Goal: Task Accomplishment & Management: Manage account settings

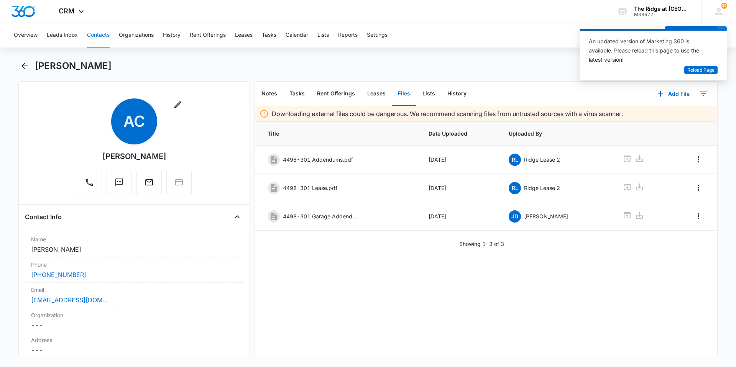
click at [102, 36] on button "Contacts" at bounding box center [98, 35] width 23 height 25
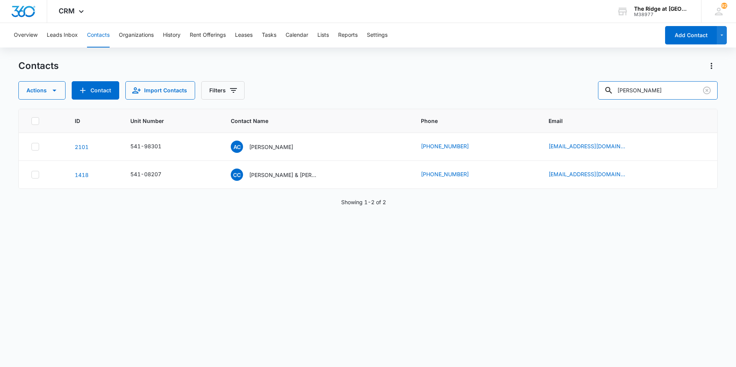
drag, startPoint x: 650, startPoint y: 86, endPoint x: 526, endPoint y: 90, distance: 123.5
click at [526, 90] on div "Actions Contact Import Contacts Filters andrea ci" at bounding box center [367, 90] width 699 height 18
type input "bridgeman"
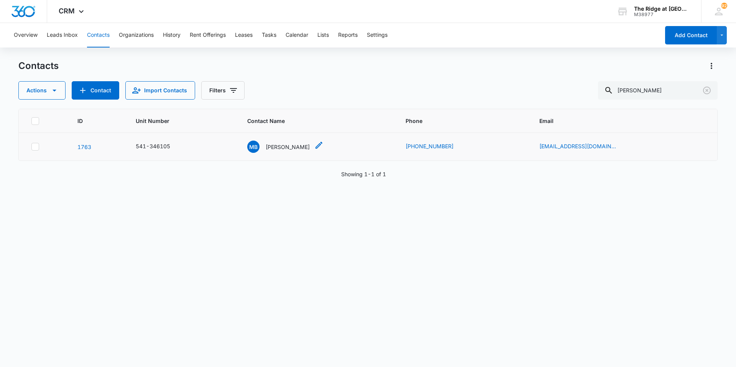
click at [284, 152] on div "MB Makenna Bridgeman" at bounding box center [278, 147] width 63 height 12
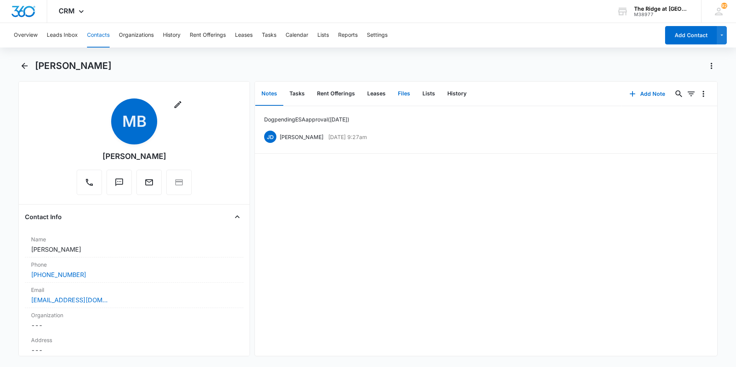
click at [407, 91] on button "Files" at bounding box center [404, 94] width 25 height 24
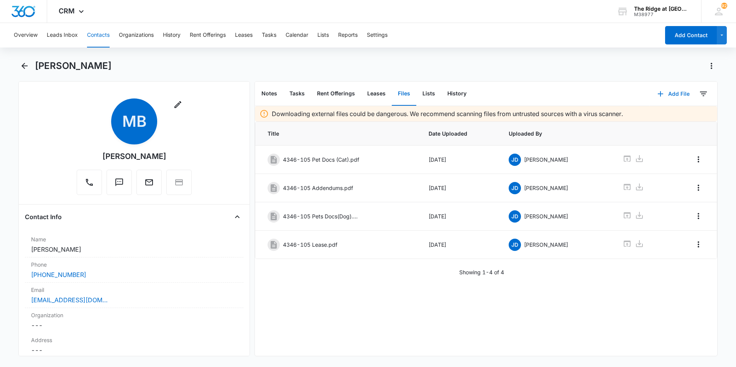
click at [668, 94] on button "Add File" at bounding box center [674, 94] width 48 height 18
click at [658, 118] on div "Upload Files" at bounding box center [663, 118] width 31 height 5
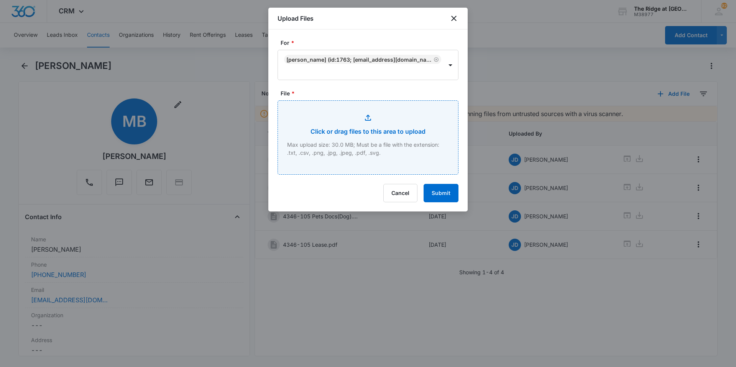
click at [339, 128] on input "File *" at bounding box center [368, 138] width 180 height 74
type input "C:\fakepath\4346-105 Lease Renewal.pdf"
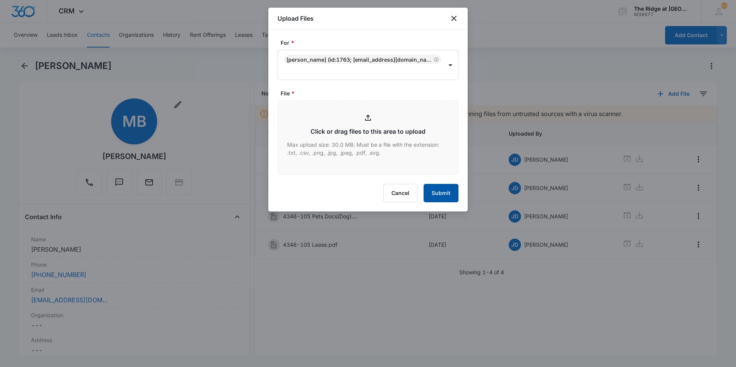
click at [448, 196] on form "For * Makenna Bridgeman (ID:1763; makenna.6ridgeman@gmail.com; 9704817228) File…" at bounding box center [368, 121] width 181 height 164
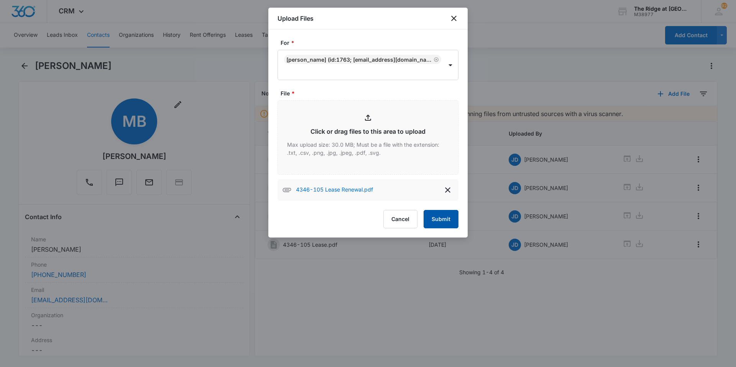
click at [446, 219] on button "Submit" at bounding box center [441, 219] width 35 height 18
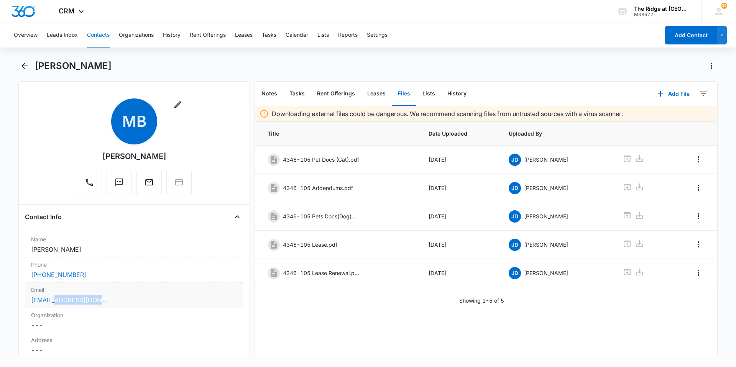
drag, startPoint x: 131, startPoint y: 303, endPoint x: 57, endPoint y: 299, distance: 73.7
click at [57, 299] on div "makenna.6ridgeman@gmail.com" at bounding box center [134, 300] width 206 height 9
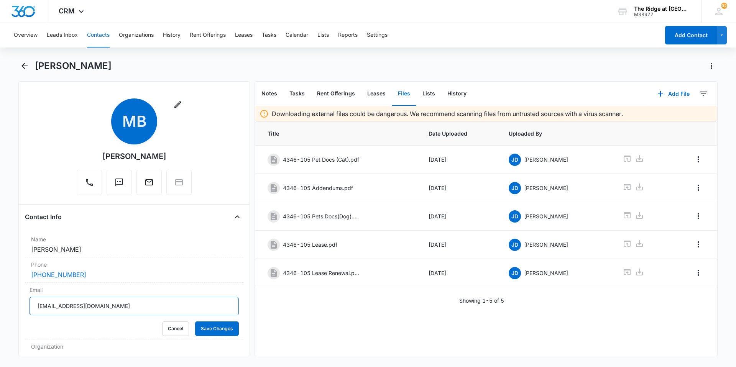
drag, startPoint x: 133, startPoint y: 305, endPoint x: 18, endPoint y: 306, distance: 115.0
click at [18, 306] on main "Makenna Bridgeman Remove MB Makenna Bridgeman Contact Info Name Cancel Save Cha…" at bounding box center [368, 213] width 736 height 306
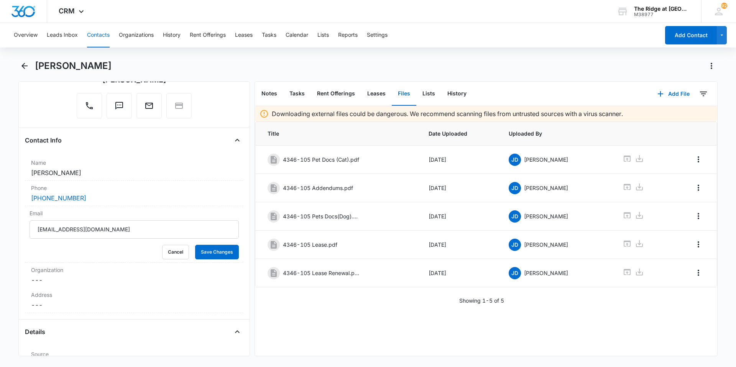
click at [100, 37] on button "Contacts" at bounding box center [98, 35] width 23 height 25
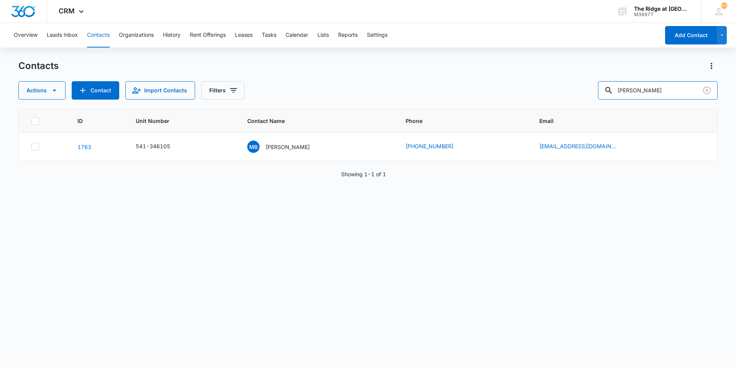
drag, startPoint x: 664, startPoint y: 92, endPoint x: 589, endPoint y: 110, distance: 76.9
click at [589, 110] on div "Contacts Actions Contact Import Contacts Filters bridgeman ID Unit Number Conta…" at bounding box center [367, 213] width 699 height 307
type input "anita stoker"
click at [301, 146] on p "Anita Stoker" at bounding box center [288, 147] width 44 height 8
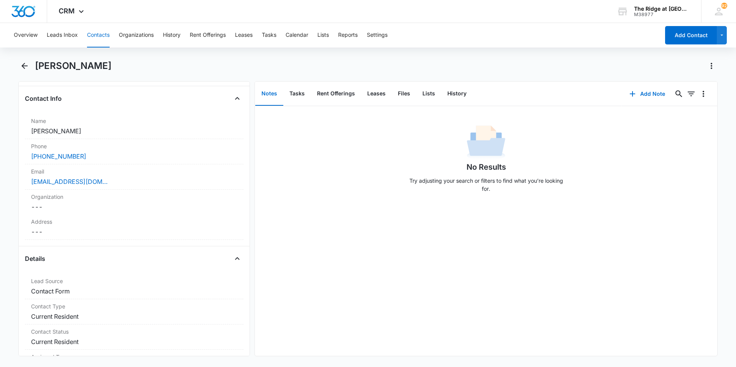
scroll to position [115, 0]
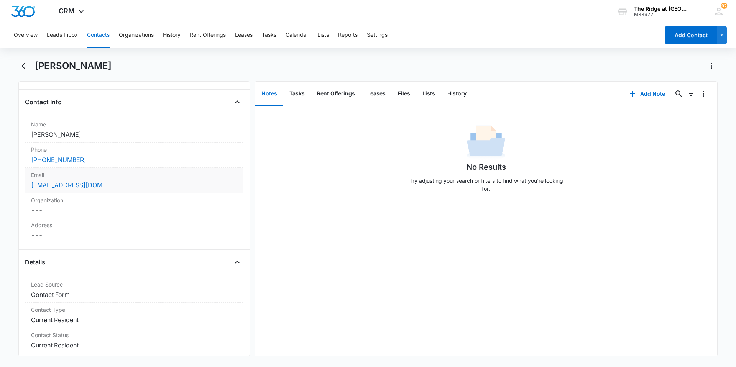
click at [129, 186] on div "qazmlpp098@gmail.com" at bounding box center [134, 185] width 206 height 9
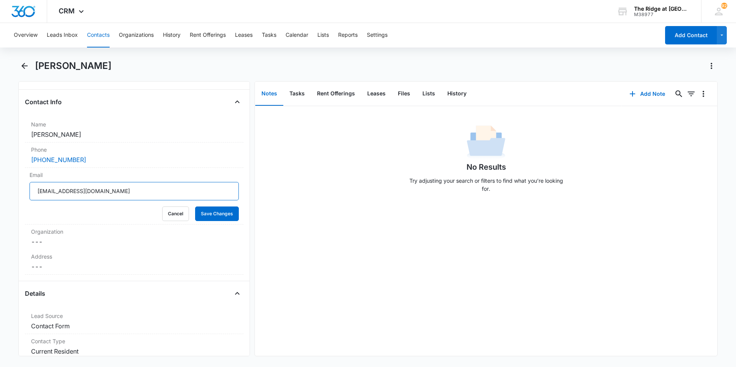
drag, startPoint x: 124, startPoint y: 192, endPoint x: 16, endPoint y: 194, distance: 107.8
click at [16, 194] on main "Anita Stoker Remove AS Anita Stoker Contact Info Name Cancel Save Changes Anita…" at bounding box center [368, 213] width 736 height 306
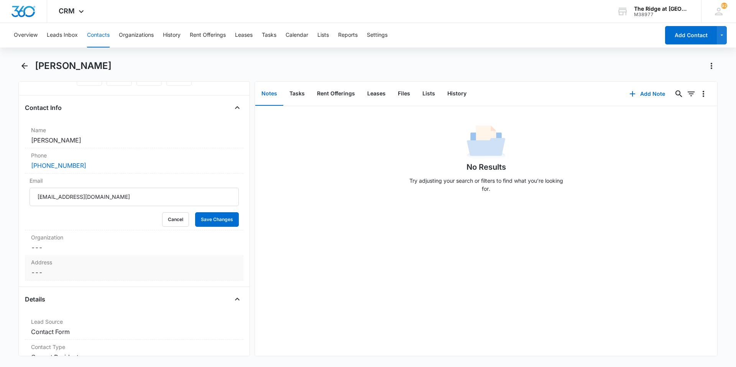
scroll to position [0, 0]
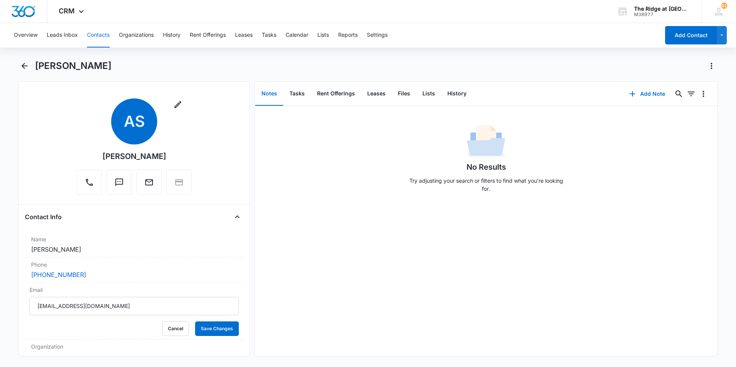
click at [100, 38] on button "Contacts" at bounding box center [98, 35] width 23 height 25
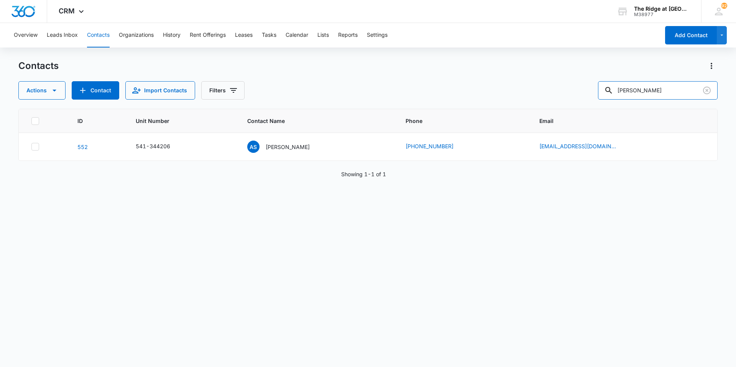
drag, startPoint x: 664, startPoint y: 91, endPoint x: 610, endPoint y: 100, distance: 54.5
click at [610, 100] on div "Contacts Actions Contact Import Contacts Filters anita stoker ID Unit Number Co…" at bounding box center [367, 213] width 699 height 307
type input "bridgeman"
click at [320, 169] on div "ID Unit Number Contact Name Phone Email 1763 541-346105 MB Makenna Bridgeman (9…" at bounding box center [367, 233] width 699 height 248
click at [321, 153] on td "MB Makenna Bridgeman" at bounding box center [317, 147] width 158 height 28
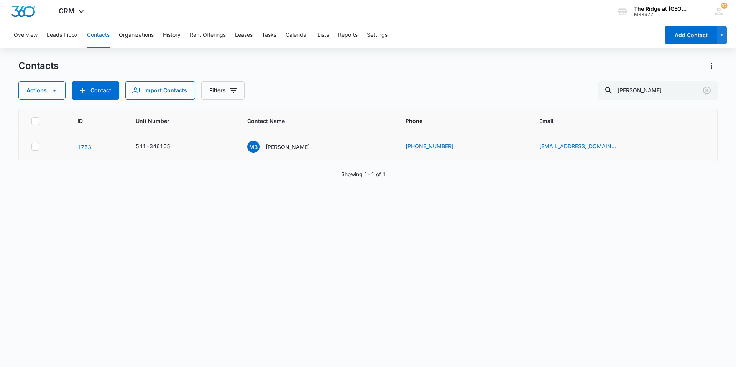
click at [572, 141] on td "makenna.6ridgeman@gmail.com" at bounding box center [623, 147] width 187 height 28
click at [629, 140] on td "makenna.6ridgeman@gmail.com" at bounding box center [623, 147] width 187 height 28
click at [625, 142] on icon "Email - makenna.6ridgeman@gmail.com - Select to Edit Field" at bounding box center [625, 146] width 9 height 9
click at [572, 98] on input "makenna.6ridgeman@gmail.com" at bounding box center [586, 98] width 97 height 18
type input "makenna.bridgeman@gmail.com"
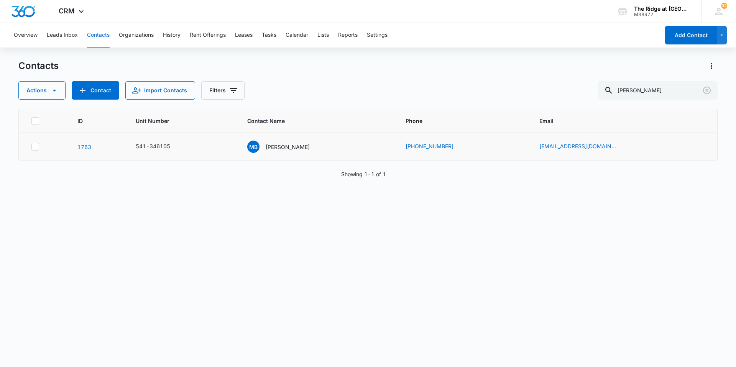
click at [492, 154] on td "(970) 481-7228" at bounding box center [463, 147] width 134 height 28
click at [653, 87] on input "bridgeman" at bounding box center [658, 90] width 120 height 18
type input "b"
type input "juan lopez"
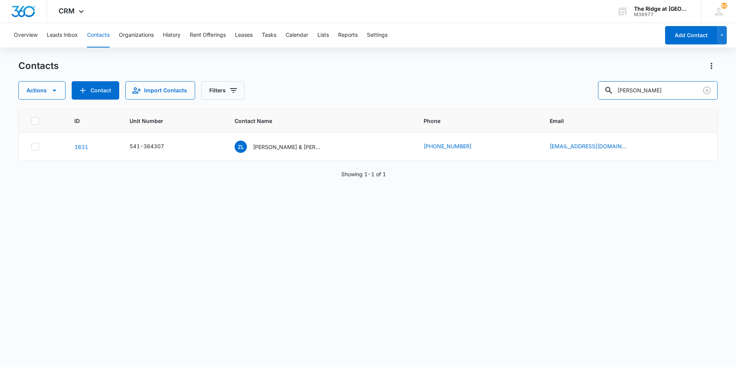
drag, startPoint x: 654, startPoint y: 85, endPoint x: 585, endPoint y: 89, distance: 68.8
click at [585, 89] on div "Actions Contact Import Contacts Filters juan lopez" at bounding box center [367, 90] width 699 height 18
type input "4456 303"
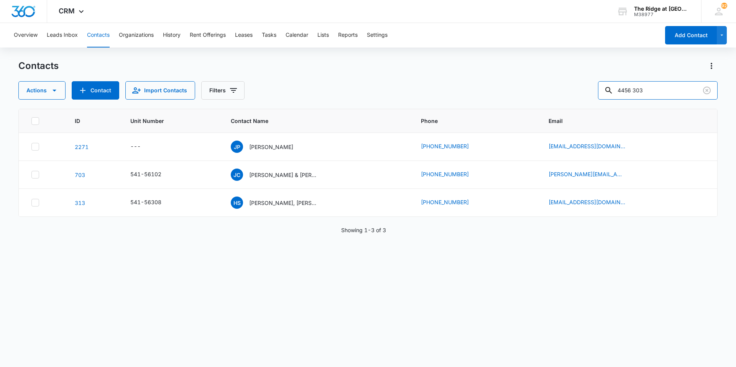
drag, startPoint x: 663, startPoint y: 88, endPoint x: 587, endPoint y: 94, distance: 76.1
click at [587, 94] on div "Actions Contact Import Contacts Filters 4456 303" at bounding box center [367, 90] width 699 height 18
type input "541-456303"
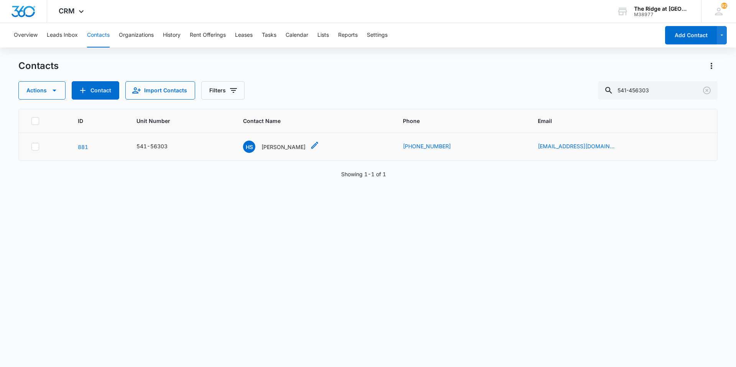
click at [286, 149] on p "Hannah Shaffer" at bounding box center [284, 147] width 44 height 8
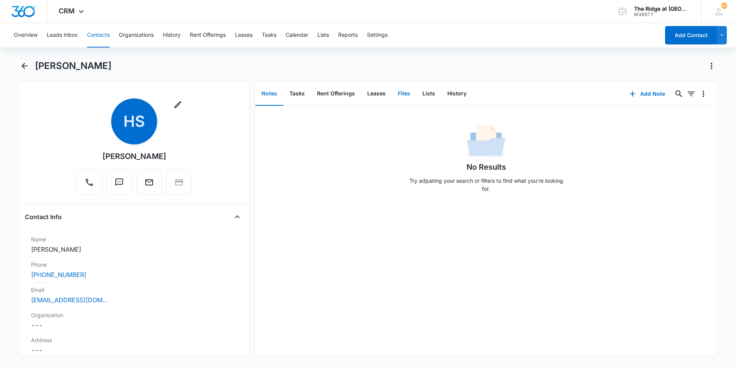
click at [406, 95] on button "Files" at bounding box center [404, 94] width 25 height 24
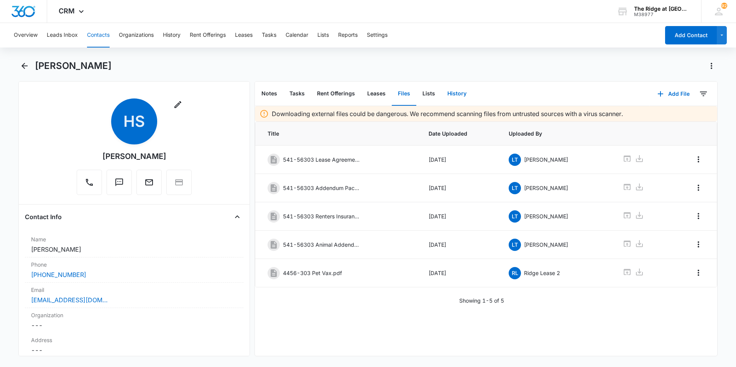
click at [461, 93] on button "History" at bounding box center [456, 94] width 31 height 24
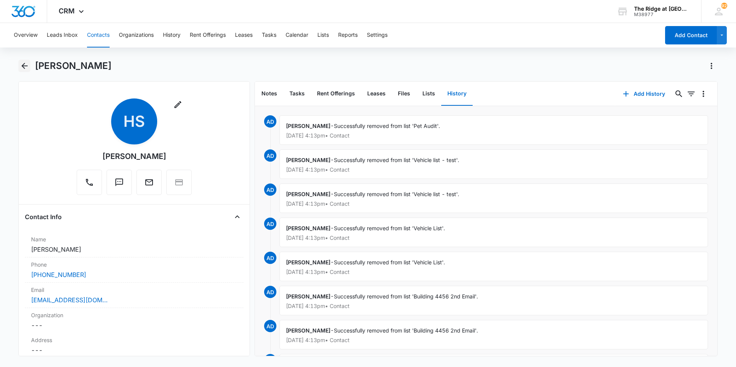
click at [21, 61] on button "Back" at bounding box center [24, 66] width 12 height 12
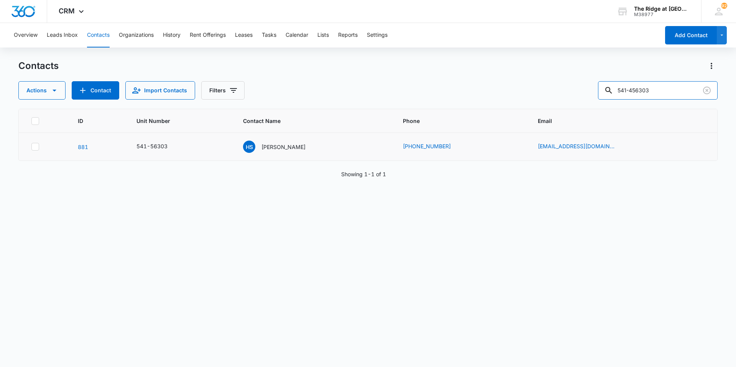
drag, startPoint x: 673, startPoint y: 91, endPoint x: 522, endPoint y: 137, distance: 158.2
click at [514, 136] on div "Contacts Actions Contact Import Contacts Filters 541-456303 ID Unit Number Cont…" at bounding box center [367, 213] width 699 height 307
type input "jordin"
click at [272, 151] on div "JP Jordin Potter" at bounding box center [261, 147] width 63 height 12
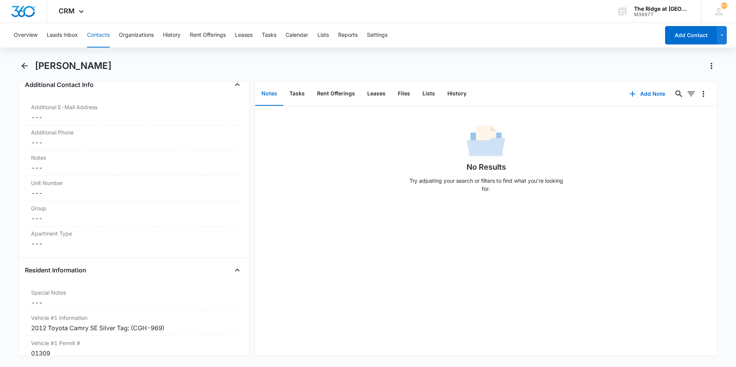
scroll to position [575, 0]
click at [66, 213] on div "Group Cancel Save Changes ---" at bounding box center [134, 213] width 219 height 25
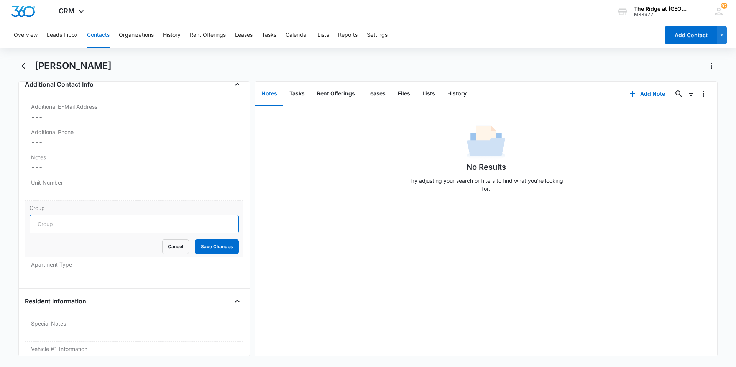
click at [68, 221] on input "Group" at bounding box center [134, 224] width 209 height 18
type input "Buildig 4456"
click at [59, 191] on dd "Cancel Save Changes ---" at bounding box center [134, 192] width 206 height 9
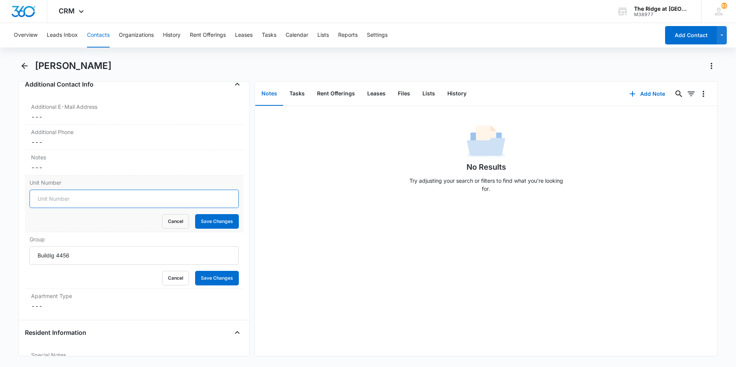
click at [58, 194] on input "Unit Number" at bounding box center [134, 199] width 209 height 18
type input "541-56303"
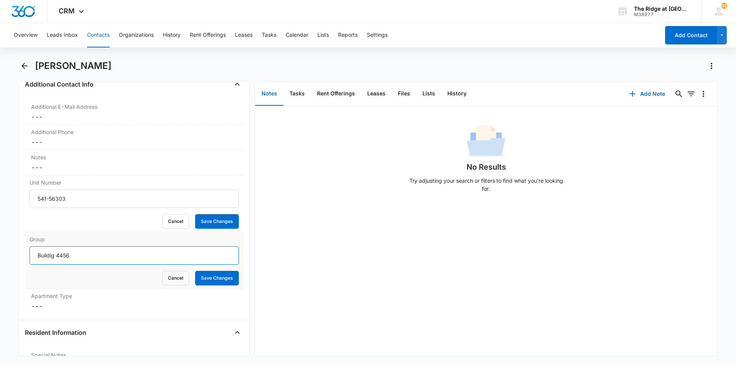
click at [48, 256] on input "Buildig 4456" at bounding box center [134, 256] width 209 height 18
click at [51, 256] on input "Buildig 4456" at bounding box center [134, 256] width 209 height 18
click at [95, 257] on input "Building 4456" at bounding box center [134, 256] width 209 height 18
type input "Building 4456"
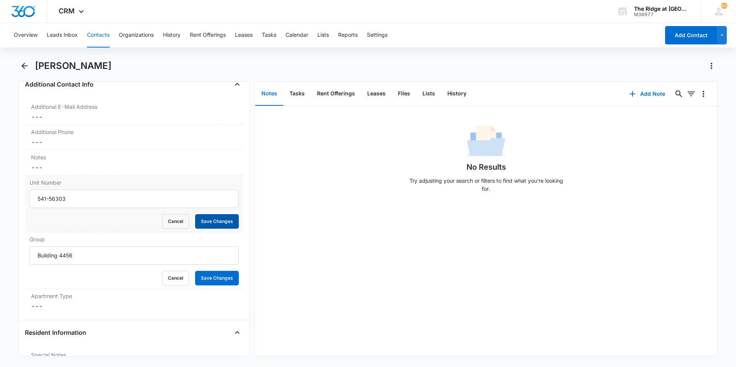
click at [208, 220] on button "Save Changes" at bounding box center [217, 221] width 44 height 15
click at [216, 282] on button "Save Changes" at bounding box center [217, 278] width 44 height 15
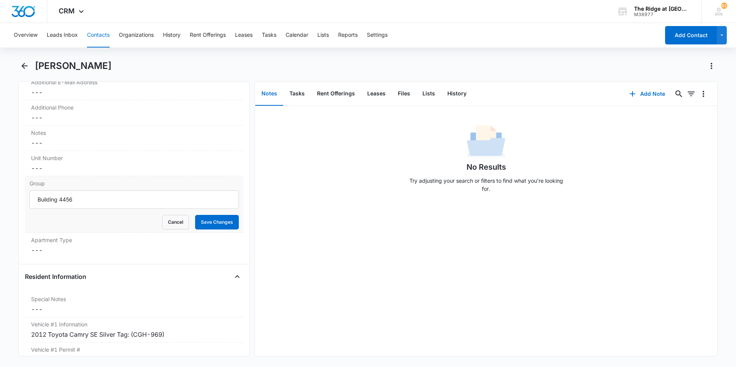
scroll to position [614, 0]
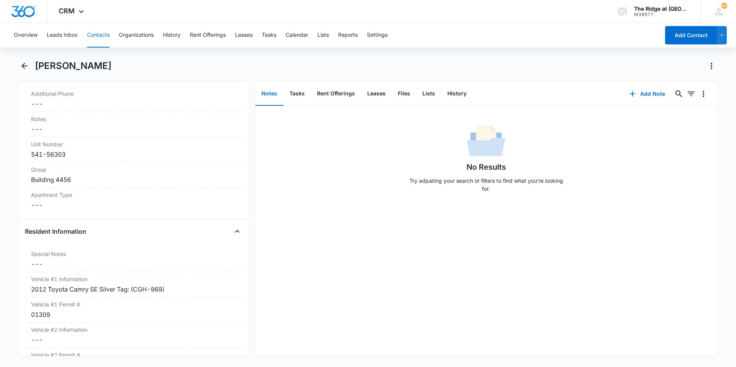
click at [105, 39] on button "Contacts" at bounding box center [98, 35] width 23 height 25
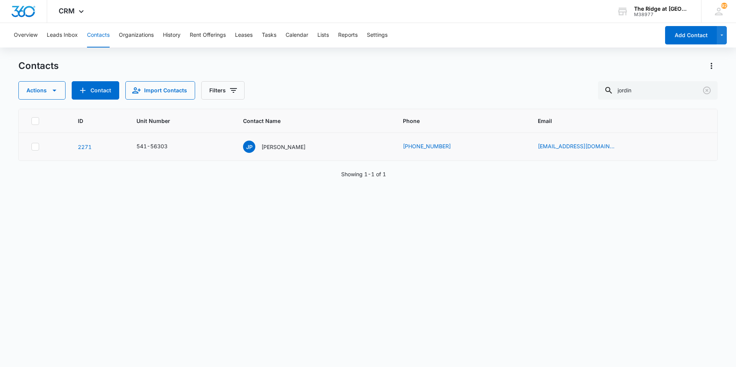
click at [283, 156] on td "JP Jordin Potter" at bounding box center [314, 147] width 160 height 28
click at [284, 148] on p "Jordin Potter" at bounding box center [284, 147] width 44 height 8
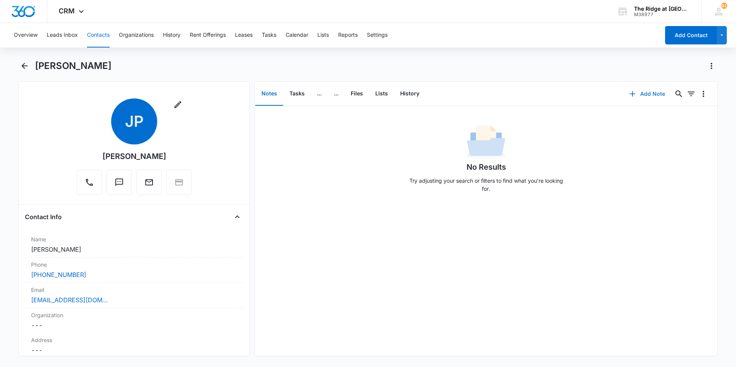
click at [646, 95] on button "Add Note" at bounding box center [647, 94] width 51 height 18
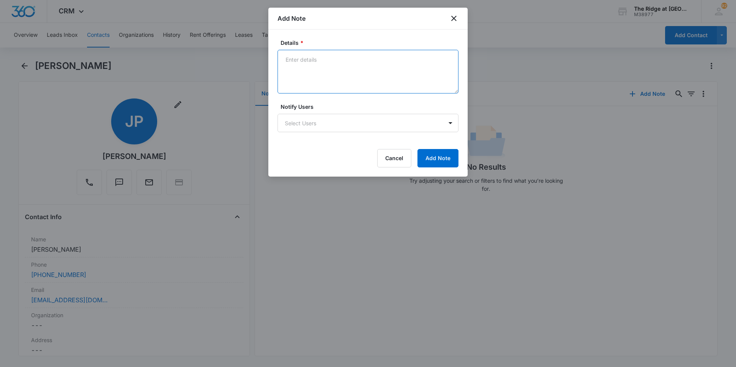
click at [298, 61] on textarea "Details *" at bounding box center [368, 72] width 181 height 44
click at [343, 75] on textarea "Trash left outside front door. 1st warning notice posted 10/7/2025" at bounding box center [368, 72] width 181 height 44
type textarea "Trash left outside front door. 1st warning notice posted 10/7/2025"
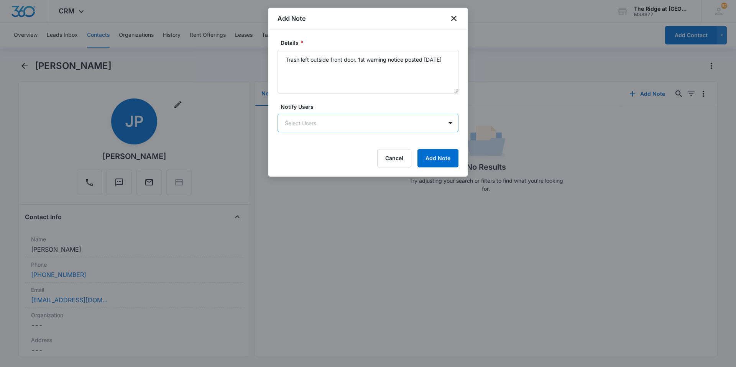
click at [375, 122] on body "CRM Apps Reputation Websites Forms CRM Email Social Content Intelligence Files …" at bounding box center [368, 183] width 736 height 367
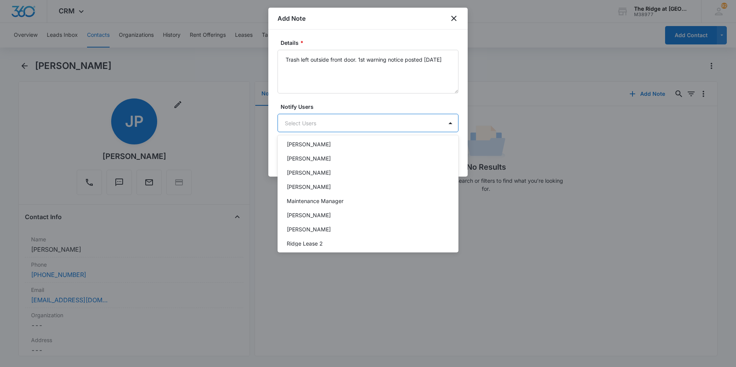
scroll to position [82, 0]
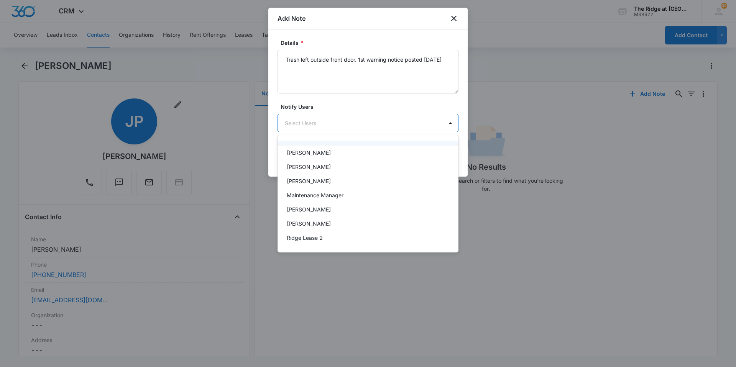
click at [353, 104] on div at bounding box center [368, 183] width 736 height 367
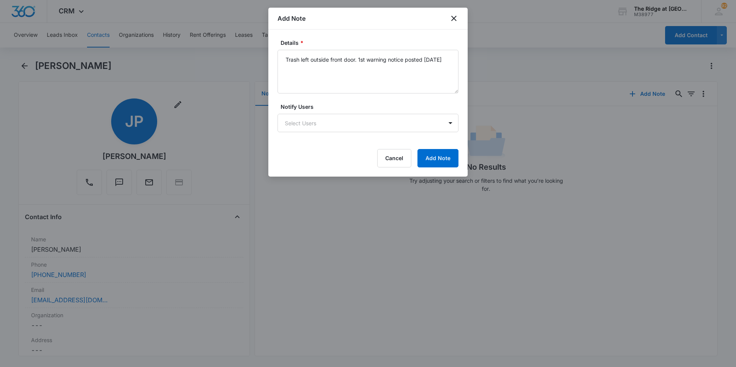
click at [443, 168] on div "Details * Trash left outside front door. 1st warning notice posted 10/7/2025 No…" at bounding box center [367, 103] width 199 height 147
click at [439, 160] on button "Add Note" at bounding box center [438, 158] width 41 height 18
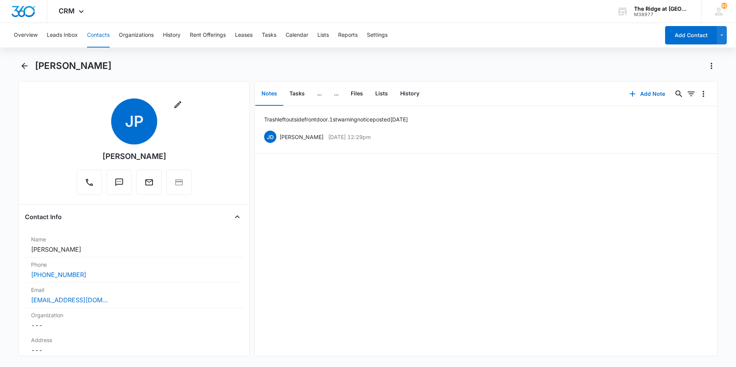
click at [104, 39] on button "Contacts" at bounding box center [98, 35] width 23 height 25
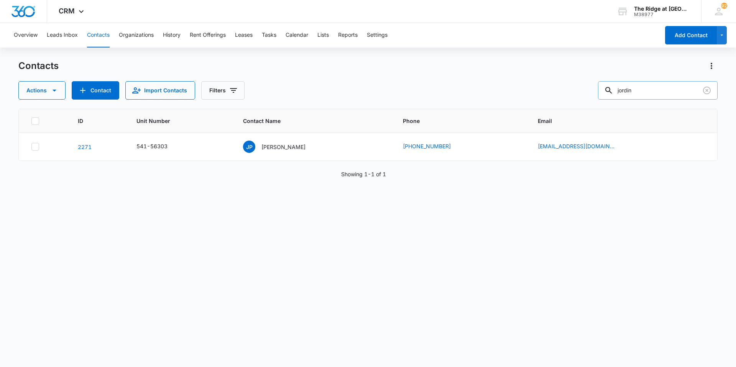
drag, startPoint x: 652, startPoint y: 86, endPoint x: 611, endPoint y: 86, distance: 40.6
click at [611, 86] on div "jordin" at bounding box center [658, 90] width 120 height 18
type input "juan"
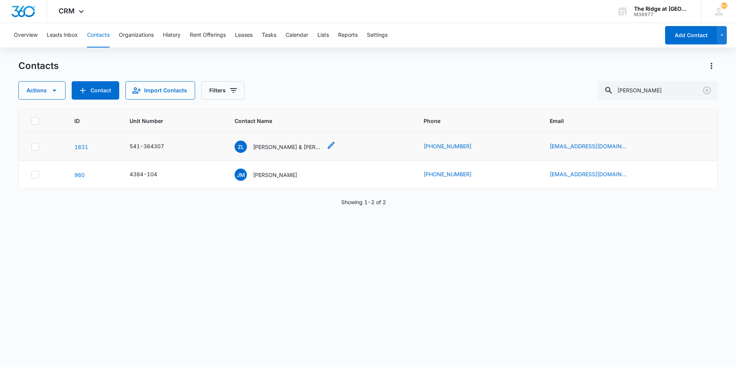
click at [270, 147] on p "Zahid Lopez & Juan Lopez" at bounding box center [287, 147] width 69 height 8
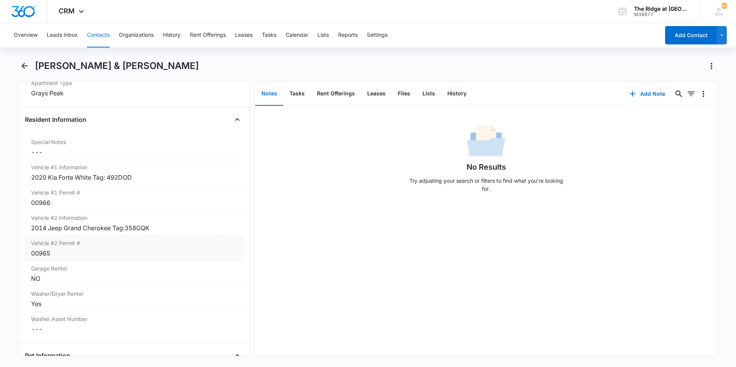
scroll to position [729, 0]
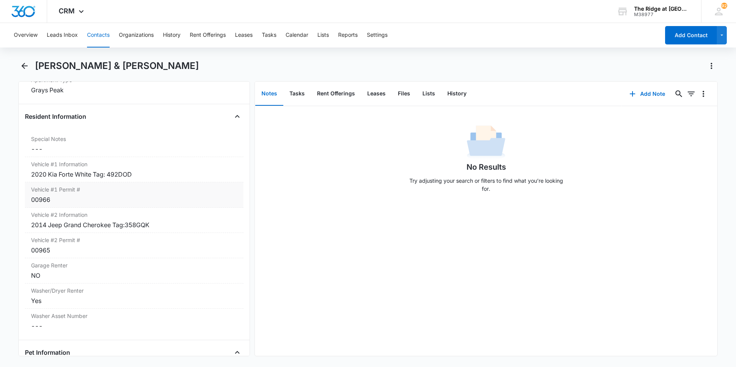
click at [54, 199] on div "00966" at bounding box center [134, 199] width 206 height 9
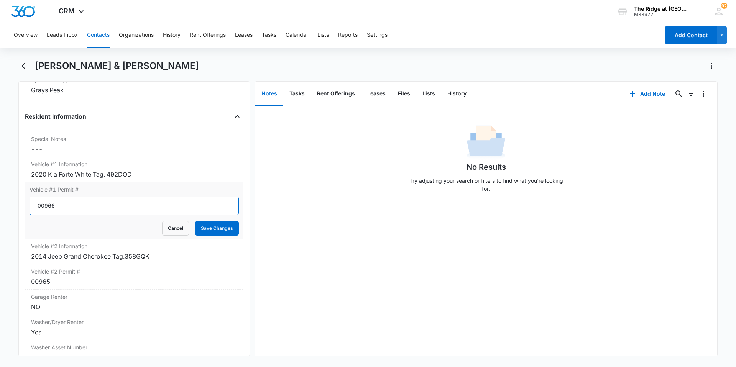
click at [59, 208] on input "00966" at bounding box center [134, 206] width 209 height 18
type input "0"
click at [171, 190] on label "Vehicle #1 Permit #" at bounding box center [134, 190] width 209 height 8
click at [171, 197] on input "Vehicle #1 Permit #" at bounding box center [134, 206] width 209 height 18
click at [151, 175] on div "2020 Kia Forte White Tag: 492DOD" at bounding box center [134, 174] width 206 height 9
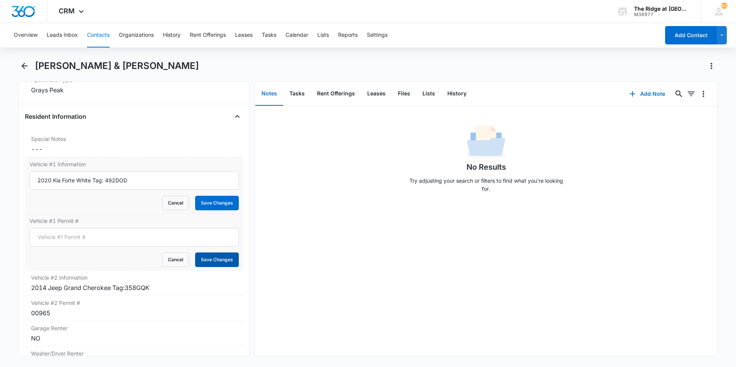
click at [208, 259] on button "Save Changes" at bounding box center [217, 260] width 44 height 15
click at [213, 209] on button "Save Changes" at bounding box center [217, 203] width 44 height 15
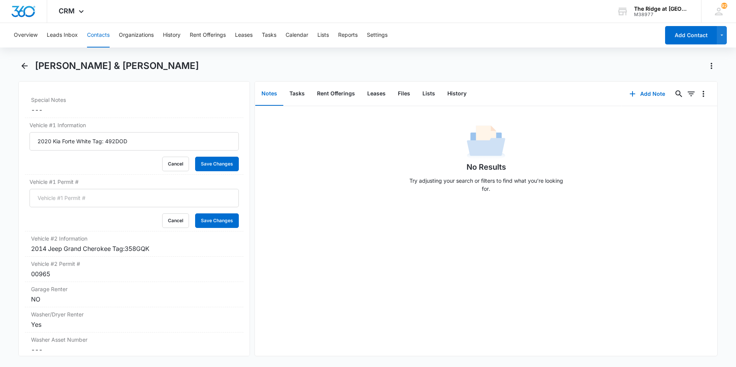
scroll to position [767, 0]
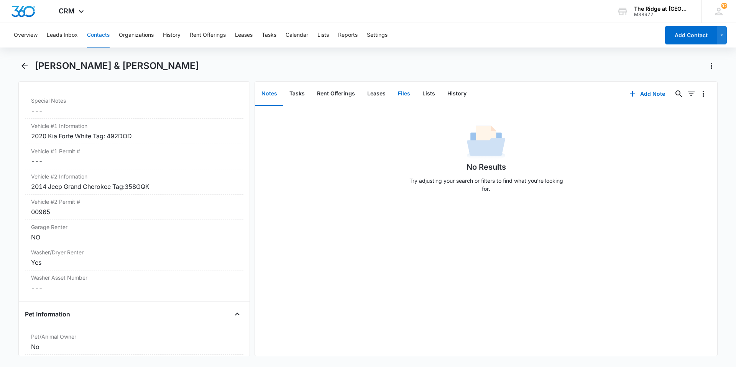
click at [397, 93] on button "Files" at bounding box center [404, 94] width 25 height 24
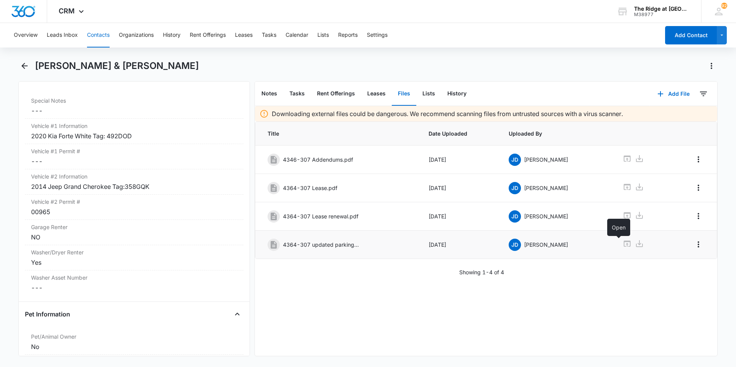
click at [624, 247] on icon at bounding box center [627, 244] width 7 height 6
click at [694, 245] on icon "Overflow Menu" at bounding box center [698, 244] width 9 height 9
click at [677, 265] on div "Edit" at bounding box center [676, 265] width 10 height 5
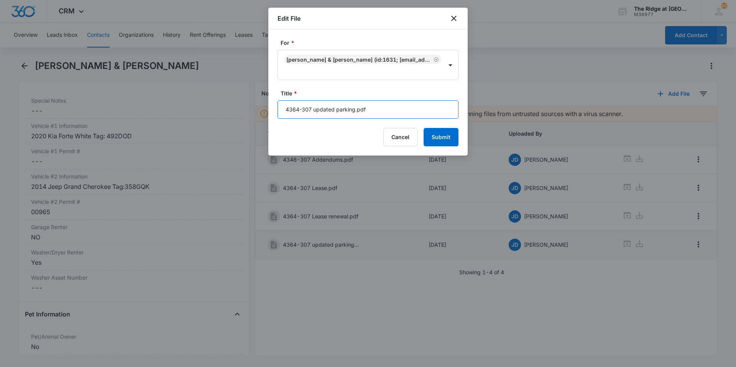
drag, startPoint x: 353, startPoint y: 109, endPoint x: 280, endPoint y: 110, distance: 73.6
click at [280, 110] on input "4364-307 updated parking.pdf" at bounding box center [368, 109] width 181 height 18
type input "not signed.pdf"
click at [441, 141] on button "Submit" at bounding box center [441, 137] width 35 height 18
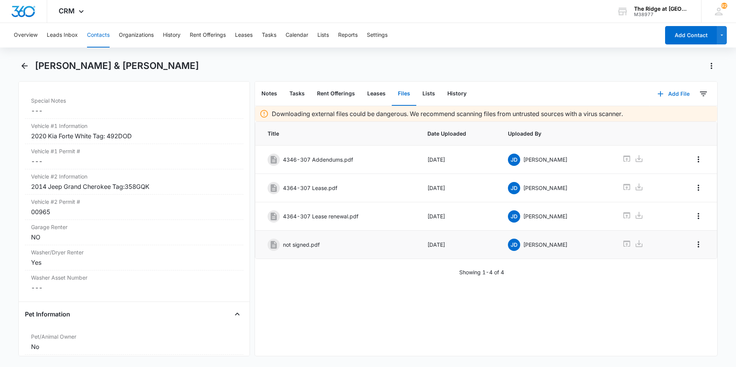
click at [664, 94] on button "Add File" at bounding box center [674, 94] width 48 height 18
click at [658, 117] on div "Upload Files" at bounding box center [663, 118] width 31 height 5
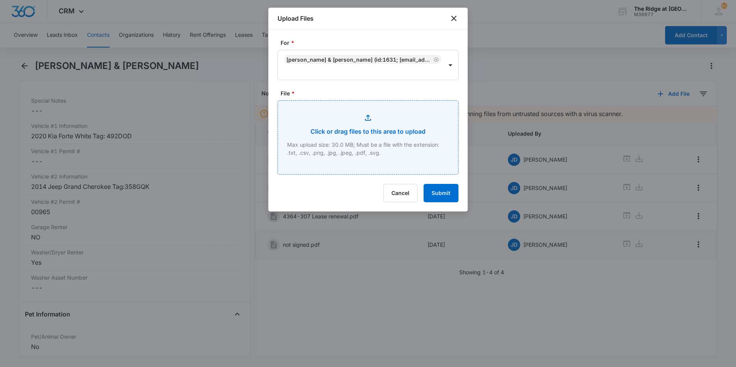
click at [336, 133] on input "File *" at bounding box center [368, 138] width 180 height 74
type input "C:\fakepath\4364-307 Parking.pdf"
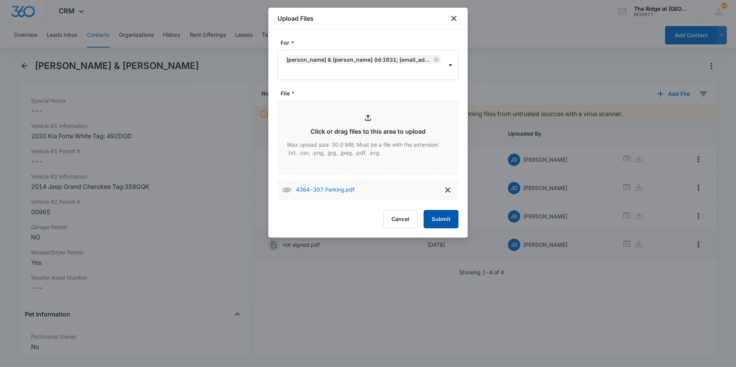
click at [436, 226] on button "Submit" at bounding box center [441, 219] width 35 height 18
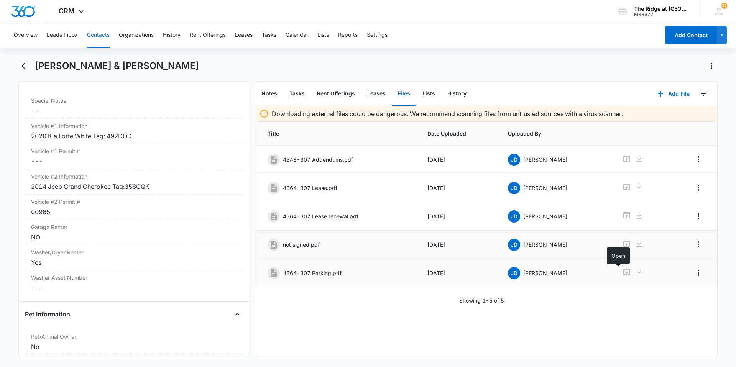
click at [624, 275] on div at bounding box center [641, 273] width 38 height 11
click at [623, 275] on icon at bounding box center [626, 272] width 7 height 6
click at [105, 43] on button "Contacts" at bounding box center [98, 35] width 23 height 25
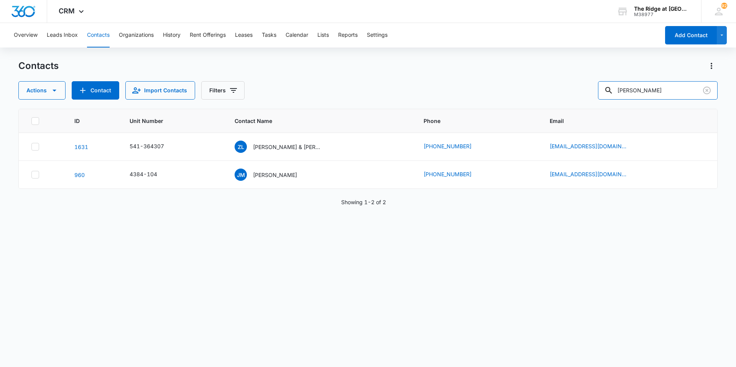
drag, startPoint x: 650, startPoint y: 94, endPoint x: 594, endPoint y: 97, distance: 55.7
click at [595, 94] on div "Actions Contact Import Contacts Filters juan" at bounding box center [367, 90] width 699 height 18
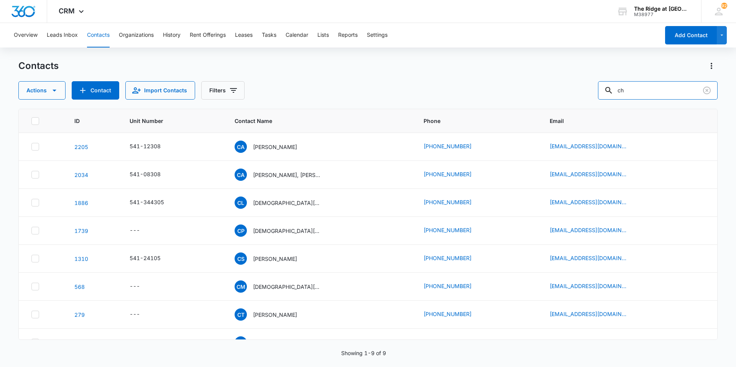
type input "c"
type input "zingraf"
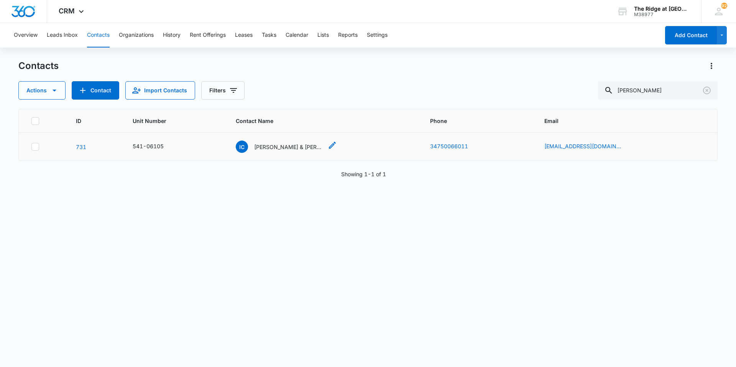
click at [278, 148] on p "Isabel Corella & Christopher Zingraf" at bounding box center [288, 147] width 69 height 8
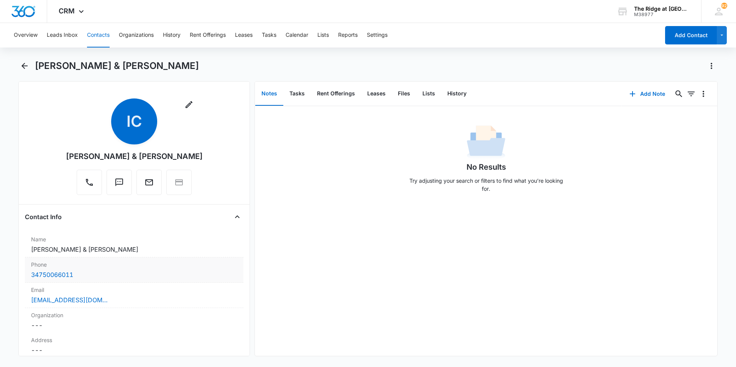
click at [99, 275] on div "34750066011" at bounding box center [134, 274] width 206 height 9
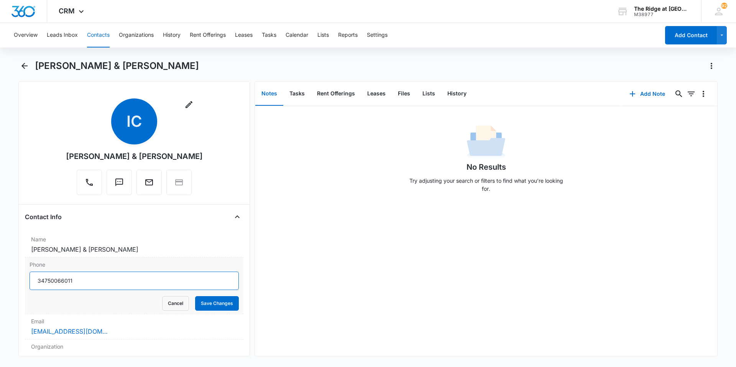
click at [56, 281] on input "Phone" at bounding box center [134, 281] width 209 height 18
click at [114, 288] on input "Phone" at bounding box center [134, 281] width 209 height 18
type input "(347) 506-6011"
click at [216, 304] on button "Save Changes" at bounding box center [217, 303] width 44 height 15
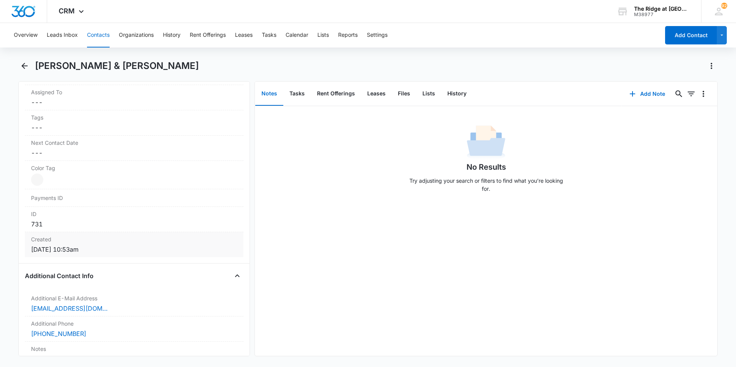
scroll to position [498, 0]
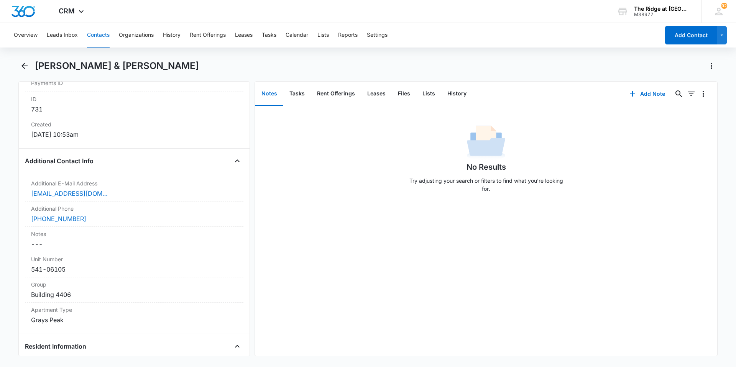
click at [104, 33] on button "Contacts" at bounding box center [98, 35] width 23 height 25
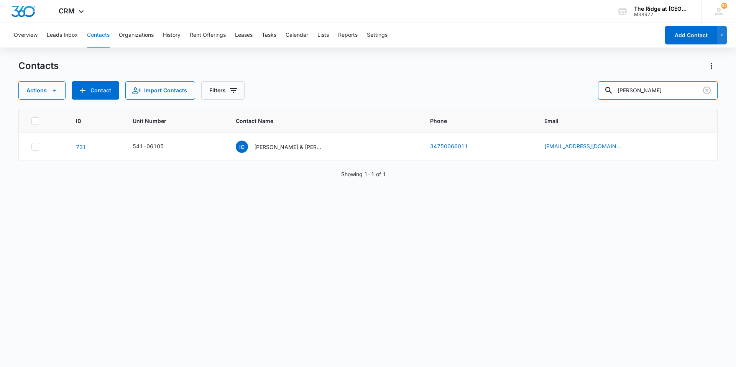
drag, startPoint x: 661, startPoint y: 94, endPoint x: 563, endPoint y: 102, distance: 98.8
click at [563, 102] on div "Contacts Actions Contact Import Contacts Filters zingraf ID Unit Number Contact…" at bounding box center [367, 213] width 699 height 307
type input "4458 105"
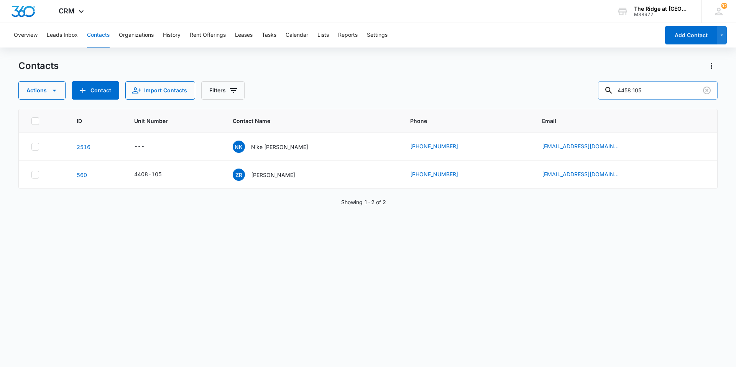
drag, startPoint x: 663, startPoint y: 89, endPoint x: 615, endPoint y: 97, distance: 48.2
click at [617, 95] on div "4458 105" at bounding box center [658, 90] width 120 height 18
type input "541-58105"
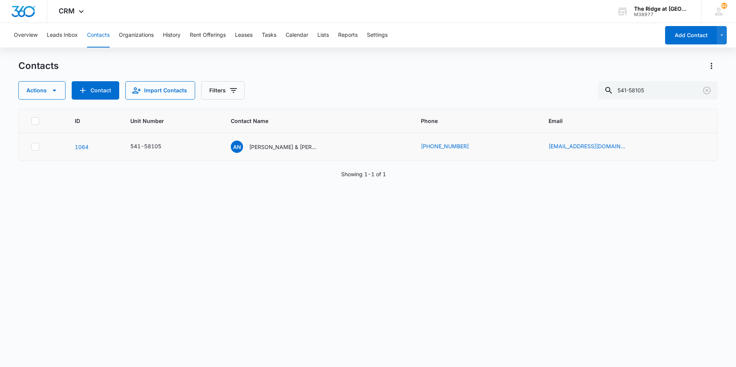
click at [280, 155] on td "AN Alexandra Nunez & Terence Liebler" at bounding box center [317, 147] width 190 height 28
click at [283, 147] on p "Alexandra Nunez & Terence Liebler" at bounding box center [283, 147] width 69 height 8
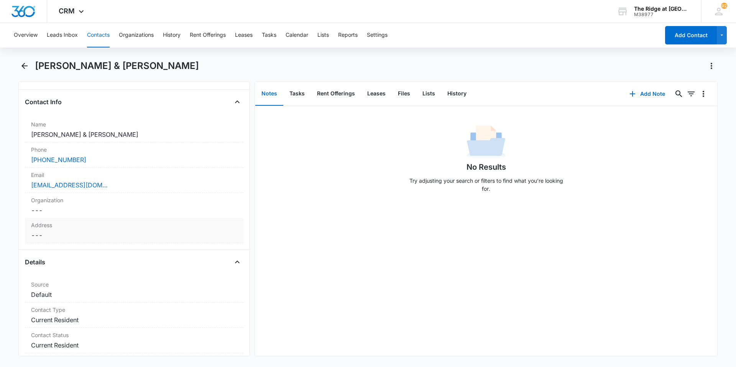
scroll to position [77, 0]
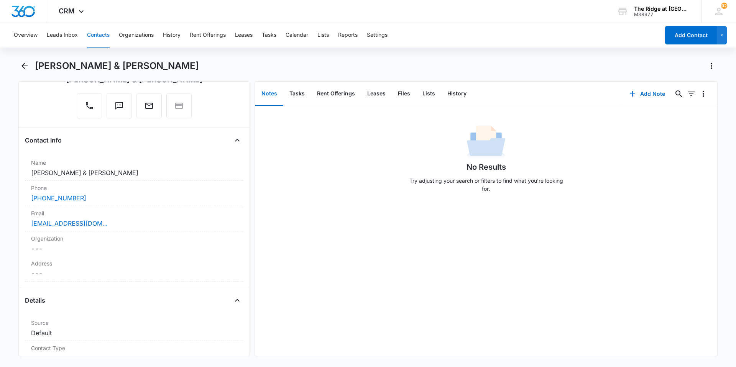
drag, startPoint x: 104, startPoint y: 38, endPoint x: 104, endPoint y: 33, distance: 5.0
click at [104, 38] on button "Contacts" at bounding box center [98, 35] width 23 height 25
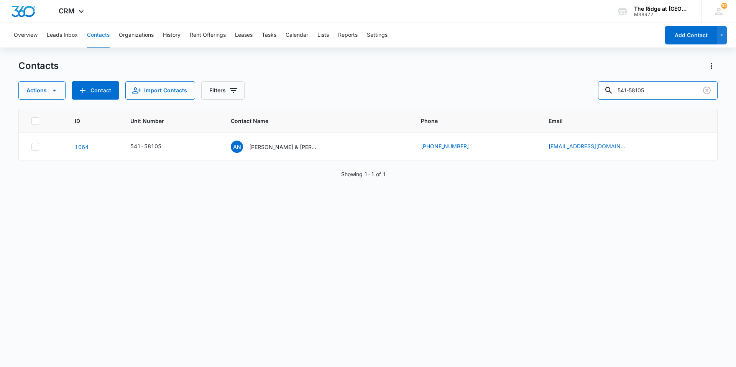
drag, startPoint x: 670, startPoint y: 92, endPoint x: 478, endPoint y: 96, distance: 191.4
click at [478, 96] on div "Actions Contact Import Contacts Filters 541-58105" at bounding box center [367, 90] width 699 height 18
type input "sopka"
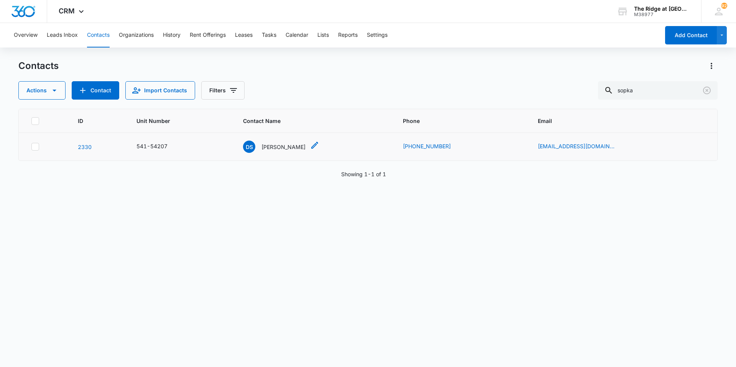
click at [289, 148] on p "Daniela Sopka" at bounding box center [284, 147] width 44 height 8
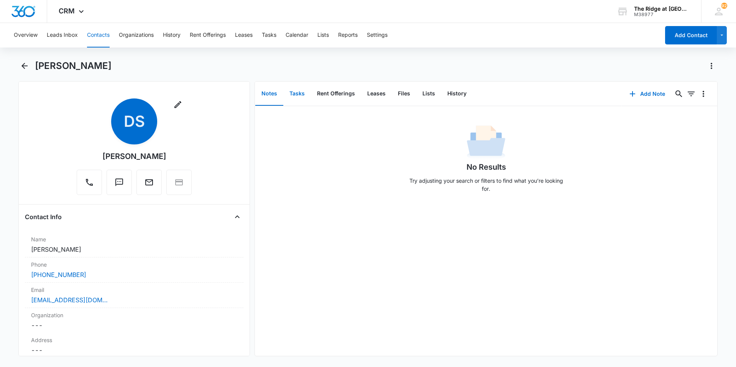
click at [294, 95] on button "Tasks" at bounding box center [297, 94] width 28 height 24
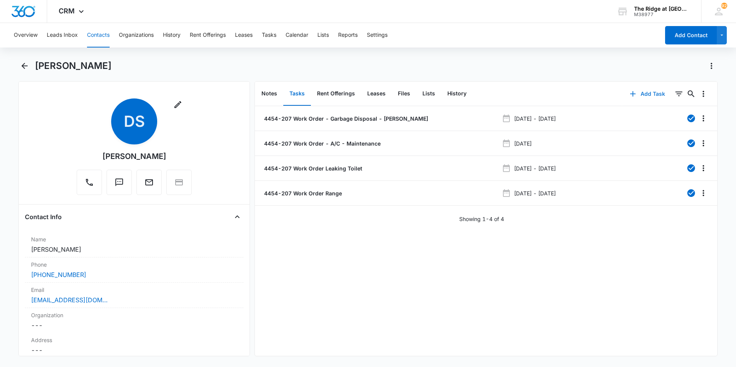
click at [650, 97] on button "Add Task" at bounding box center [647, 94] width 51 height 18
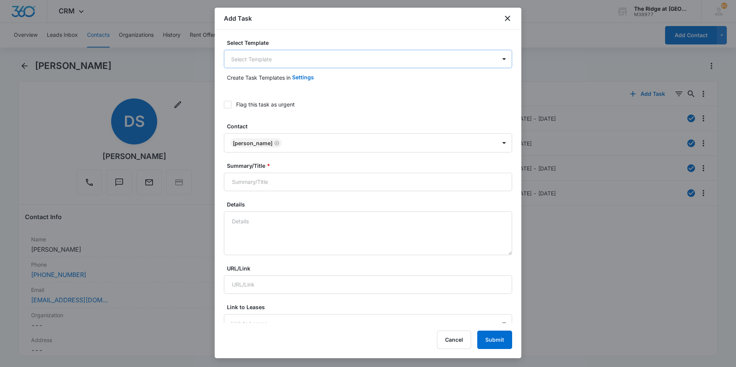
click at [280, 63] on body "CRM Apps Reputation Websites Forms CRM Email Social Content Intelligence Files …" at bounding box center [368, 183] width 736 height 367
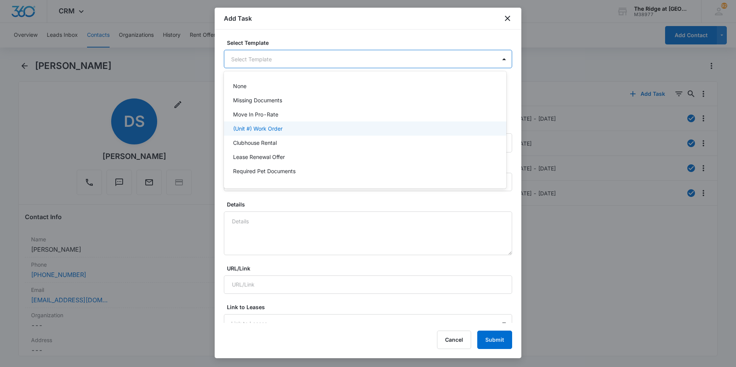
click at [272, 131] on p "(Unit #) Work Order" at bounding box center [257, 129] width 49 height 8
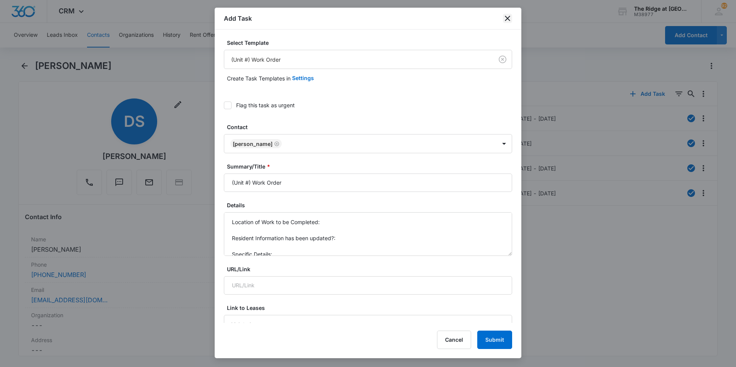
click at [504, 19] on icon "close" at bounding box center [507, 18] width 9 height 9
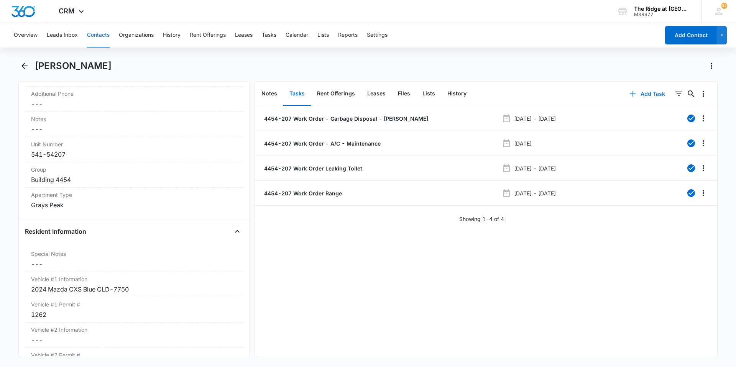
scroll to position [575, 0]
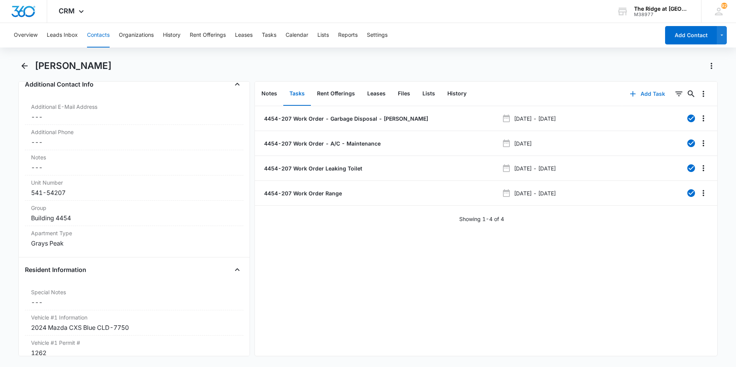
click at [638, 93] on button "Add Task" at bounding box center [647, 94] width 51 height 18
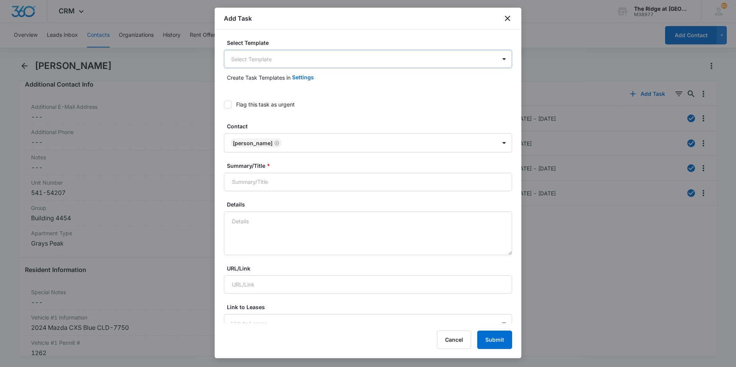
click at [264, 56] on body "CRM Apps Reputation Websites Forms CRM Email Social Content Intelligence Files …" at bounding box center [368, 183] width 736 height 367
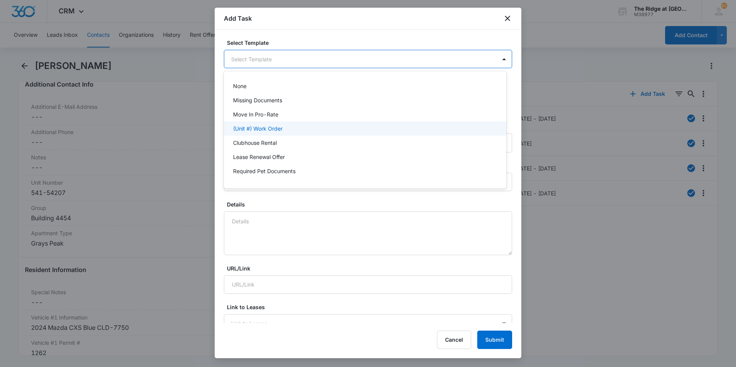
click at [271, 131] on p "(Unit #) Work Order" at bounding box center [257, 129] width 49 height 8
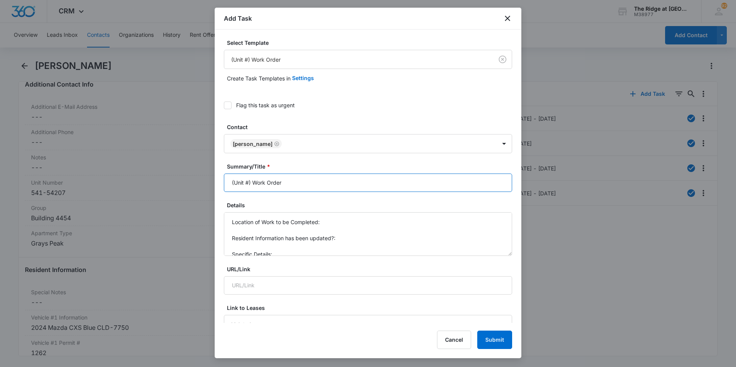
drag, startPoint x: 250, startPoint y: 183, endPoint x: 227, endPoint y: 186, distance: 24.0
click at [227, 186] on input "(Unit #) Work Order" at bounding box center [368, 183] width 288 height 18
type input "4454-207 Work Order"
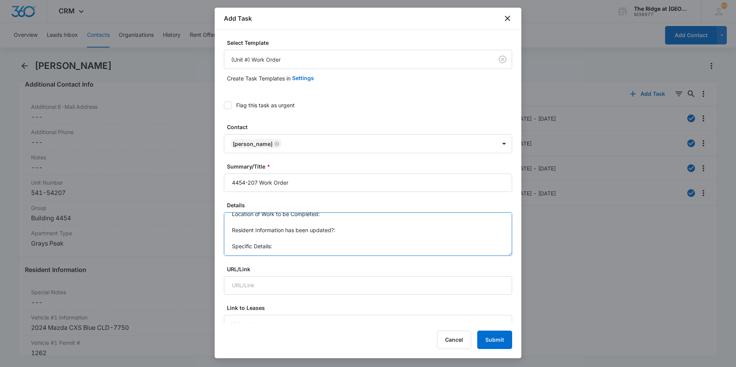
scroll to position [0, 0]
drag, startPoint x: 275, startPoint y: 255, endPoint x: 230, endPoint y: 215, distance: 60.3
click at [230, 215] on textarea "Location of Work to be Completed: Resident Information has been updated?: Speci…" at bounding box center [368, 234] width 288 height 44
click at [231, 221] on textarea "Kitchen floor "tile" is chipped and broken" at bounding box center [368, 234] width 288 height 44
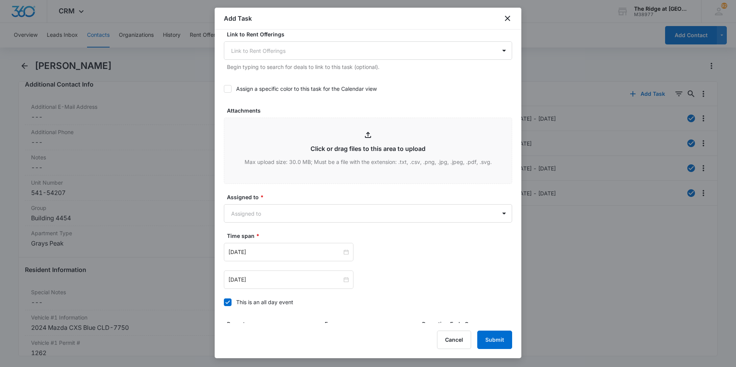
scroll to position [383, 0]
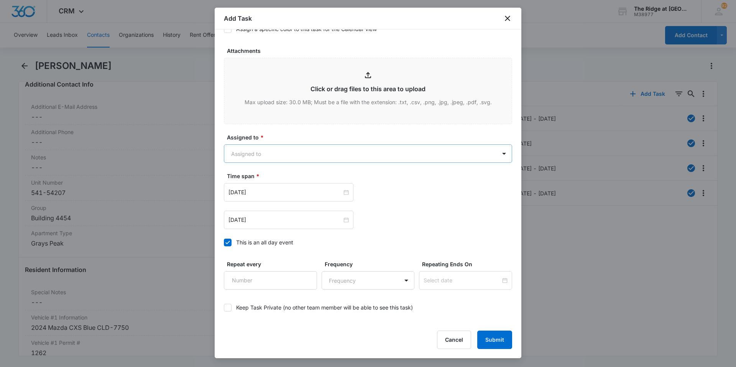
type textarea "one of the kitchen floor "tiles" is chipped and broken"
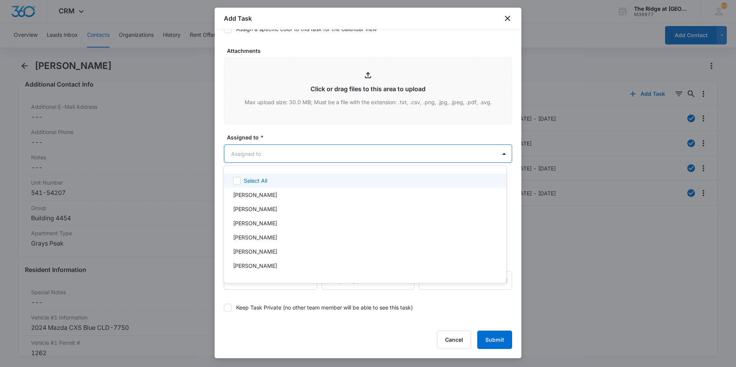
click at [284, 153] on body "CRM Apps Reputation Websites Forms CRM Email Social Content Intelligence Files …" at bounding box center [368, 183] width 736 height 367
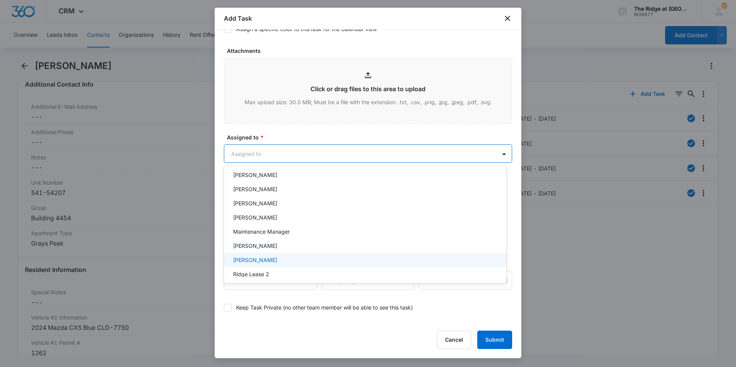
click at [255, 256] on p "Ricardo Marin" at bounding box center [255, 260] width 44 height 8
click at [291, 132] on div at bounding box center [368, 183] width 736 height 367
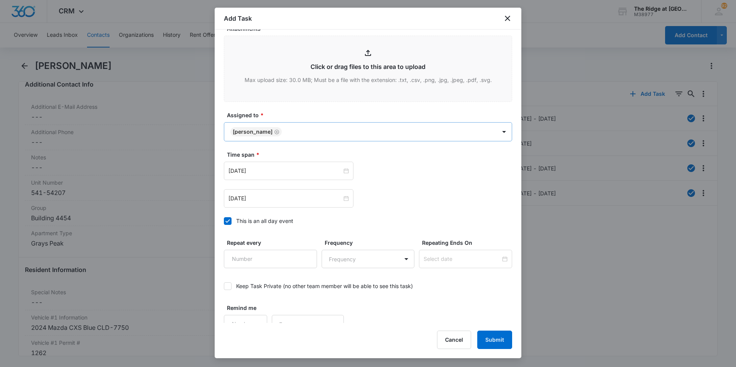
scroll to position [416, 0]
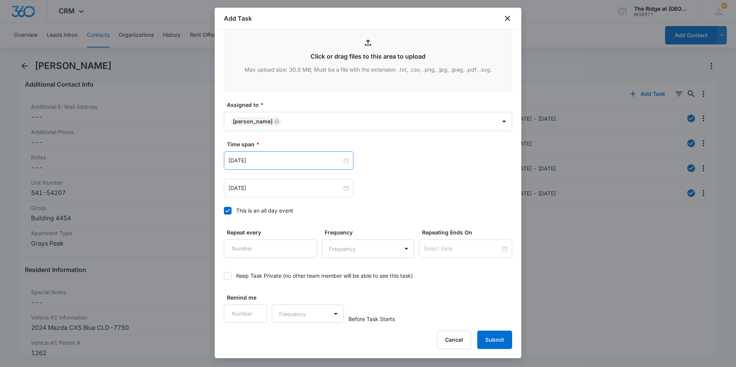
click at [292, 155] on div "Aug 1, 2023" at bounding box center [289, 160] width 130 height 18
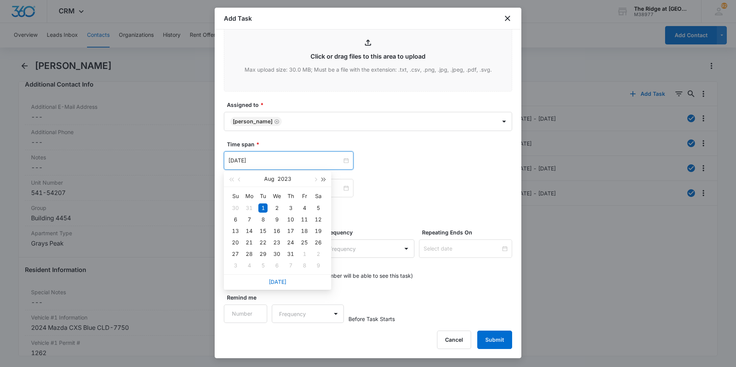
click at [322, 179] on span "button" at bounding box center [324, 180] width 4 height 4
click at [314, 180] on span "button" at bounding box center [315, 180] width 4 height 4
type input "Oct 6, 2025"
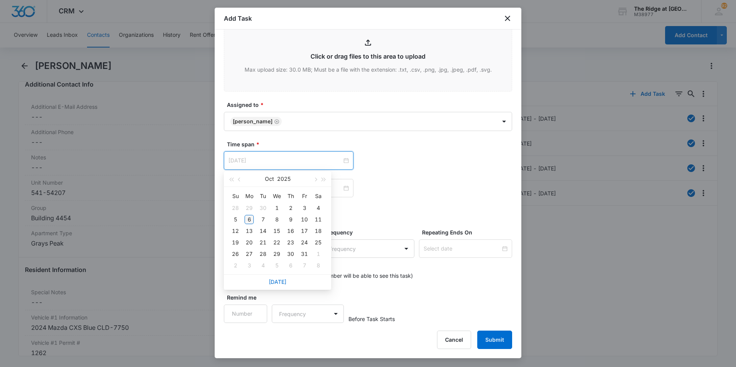
click at [248, 220] on div "6" at bounding box center [249, 219] width 9 height 9
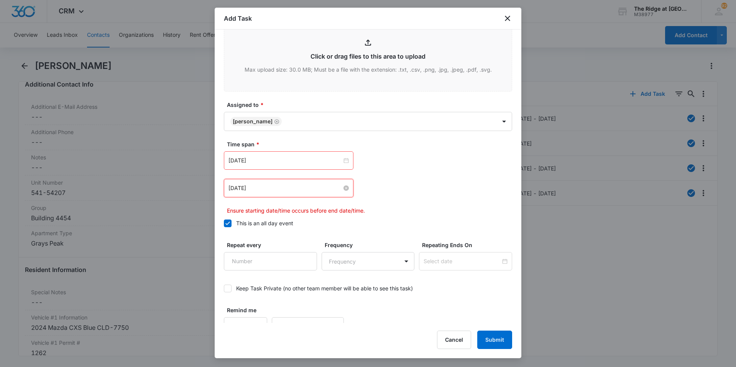
click at [318, 188] on input "Aug 2, 2023" at bounding box center [286, 188] width 114 height 8
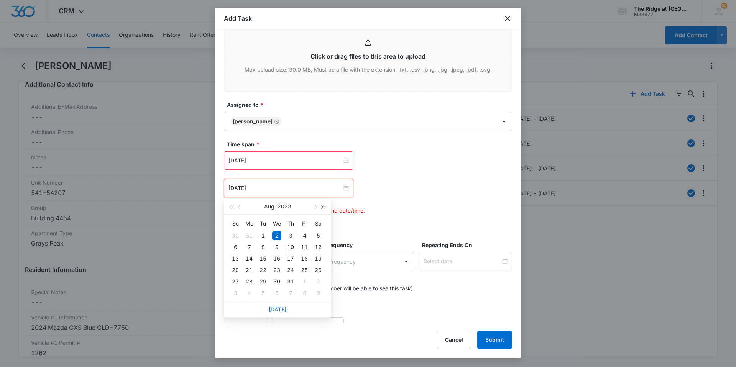
click at [326, 210] on button "button" at bounding box center [324, 206] width 8 height 15
click at [313, 207] on button "button" at bounding box center [315, 206] width 8 height 15
type input "Oct 10, 2025"
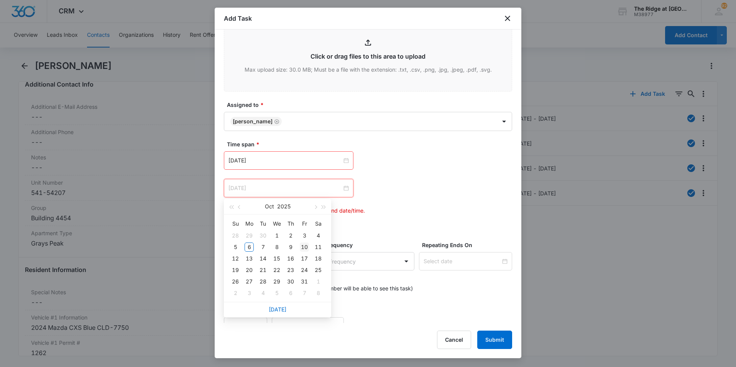
click at [303, 244] on div "10" at bounding box center [304, 247] width 9 height 9
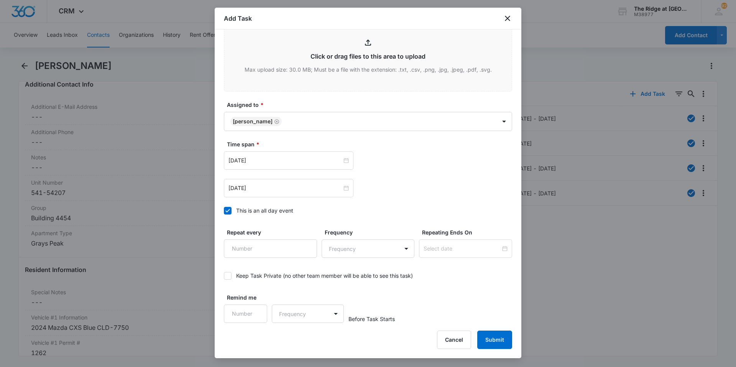
click at [487, 329] on div "Add Task Select Template (Unit #) Work Order Create Task Templates in Settings …" at bounding box center [368, 183] width 307 height 351
click at [493, 337] on button "Submit" at bounding box center [494, 340] width 35 height 18
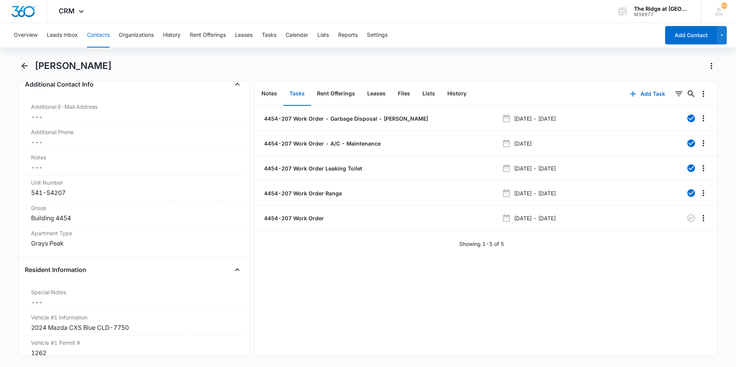
click at [92, 31] on button "Contacts" at bounding box center [98, 35] width 23 height 25
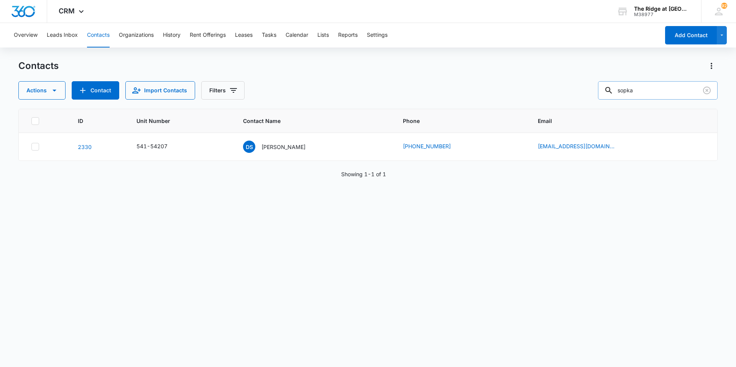
drag, startPoint x: 646, startPoint y: 89, endPoint x: 612, endPoint y: 92, distance: 34.3
click at [612, 92] on div "sopka" at bounding box center [658, 90] width 120 height 18
type input "jordin"
click at [290, 145] on p "Jordin Potter" at bounding box center [284, 147] width 44 height 8
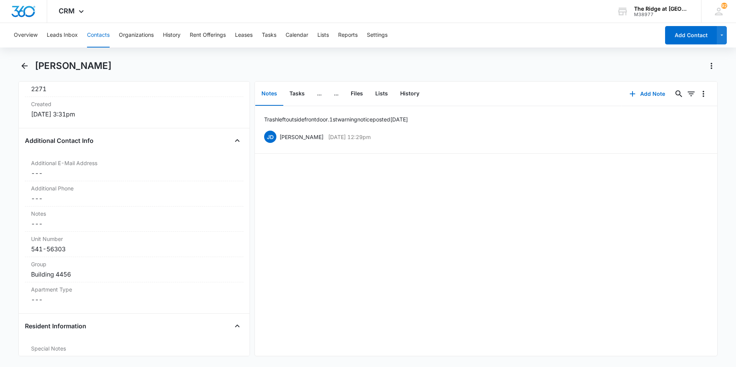
scroll to position [537, 0]
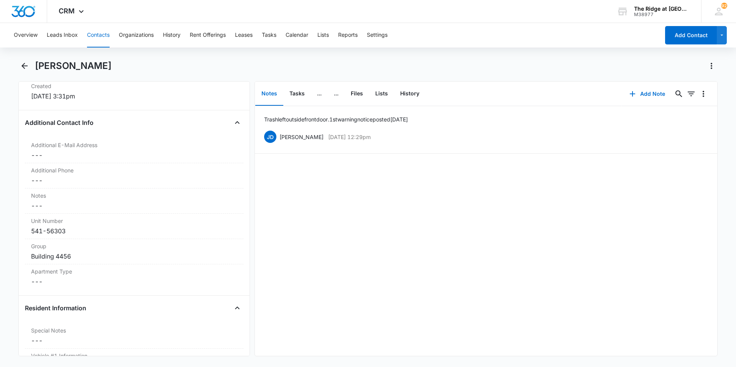
click at [88, 34] on button "Contacts" at bounding box center [98, 35] width 23 height 25
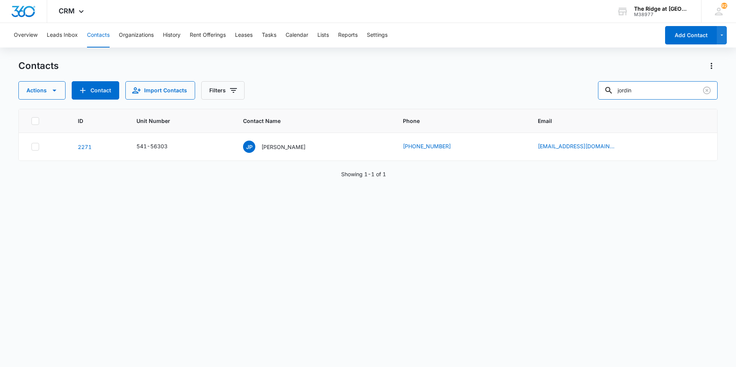
drag, startPoint x: 642, startPoint y: 91, endPoint x: 596, endPoint y: 95, distance: 46.5
click at [596, 95] on div "Actions Contact Import Contacts Filters jordin" at bounding box center [367, 90] width 699 height 18
type input "rye"
